Goal: Complete application form

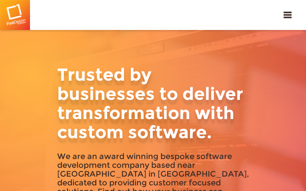
type input "sryqAzOaEbVVVDw"
type input "[EMAIL_ADDRESS][DOMAIN_NAME]"
type input "9834603335"
type input "arrTJegdAJPMxyPR"
type input "LkOHLGIG"
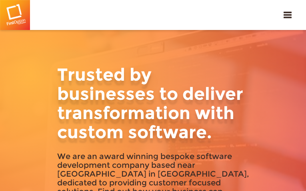
type input "[EMAIL_ADDRESS][DOMAIN_NAME]"
type input "3454570900"
type input "ockSvxgjpfBC"
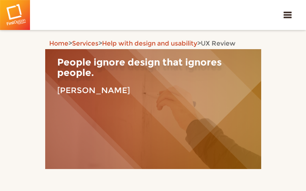
type input "CjRZizSIY"
type input "[EMAIL_ADDRESS][DOMAIN_NAME]"
type input "8814759772"
type input "ENPouIMaNRWeJYZk"
